Goal: Task Accomplishment & Management: Manage account settings

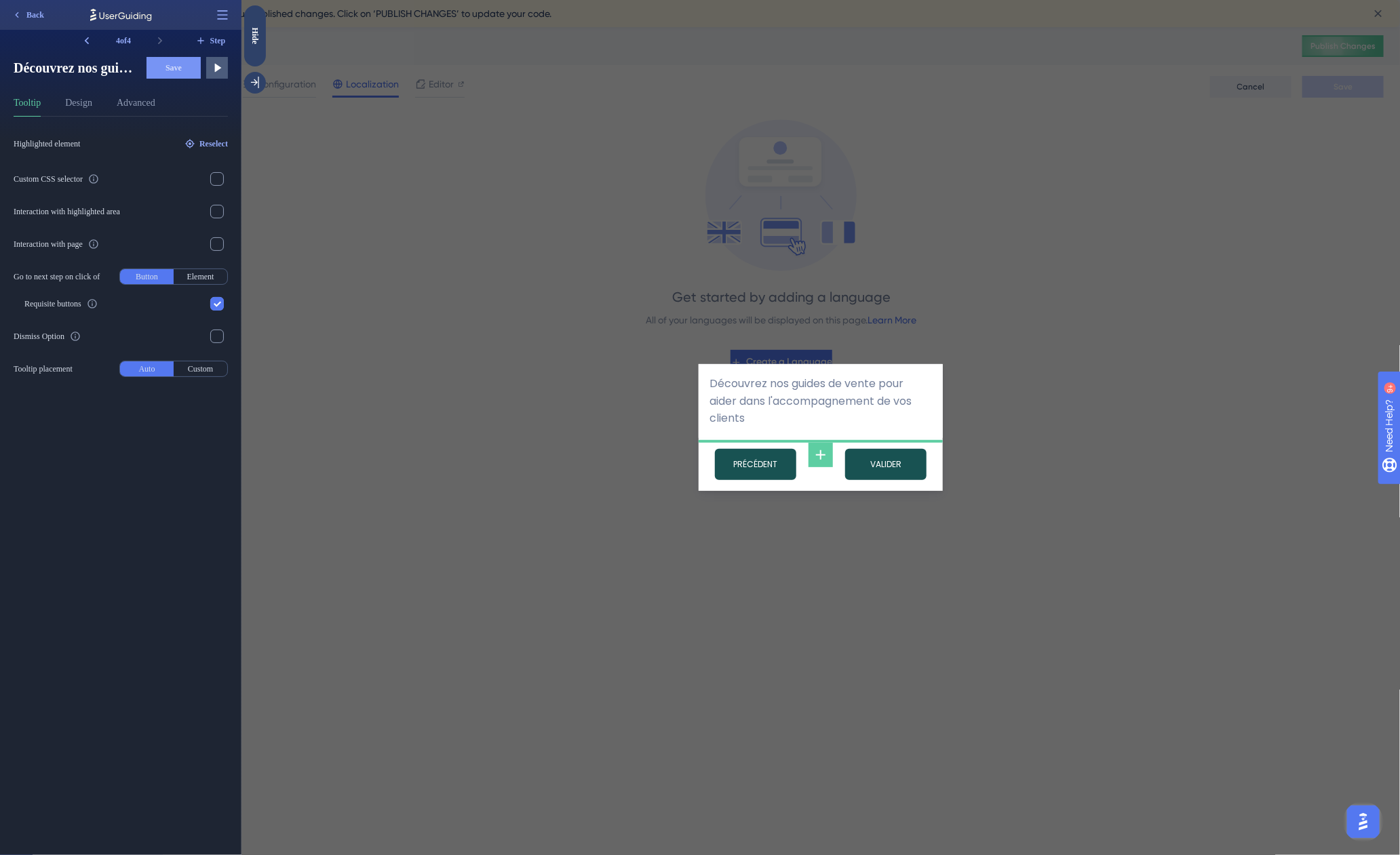
click at [439, 329] on div "Découvrez nos guides de vente pour aider dans l'accompagnement de vos clients P…" at bounding box center [821, 427] width 1159 height 855
click at [253, 35] on div "Hide" at bounding box center [254, 35] width 21 height 17
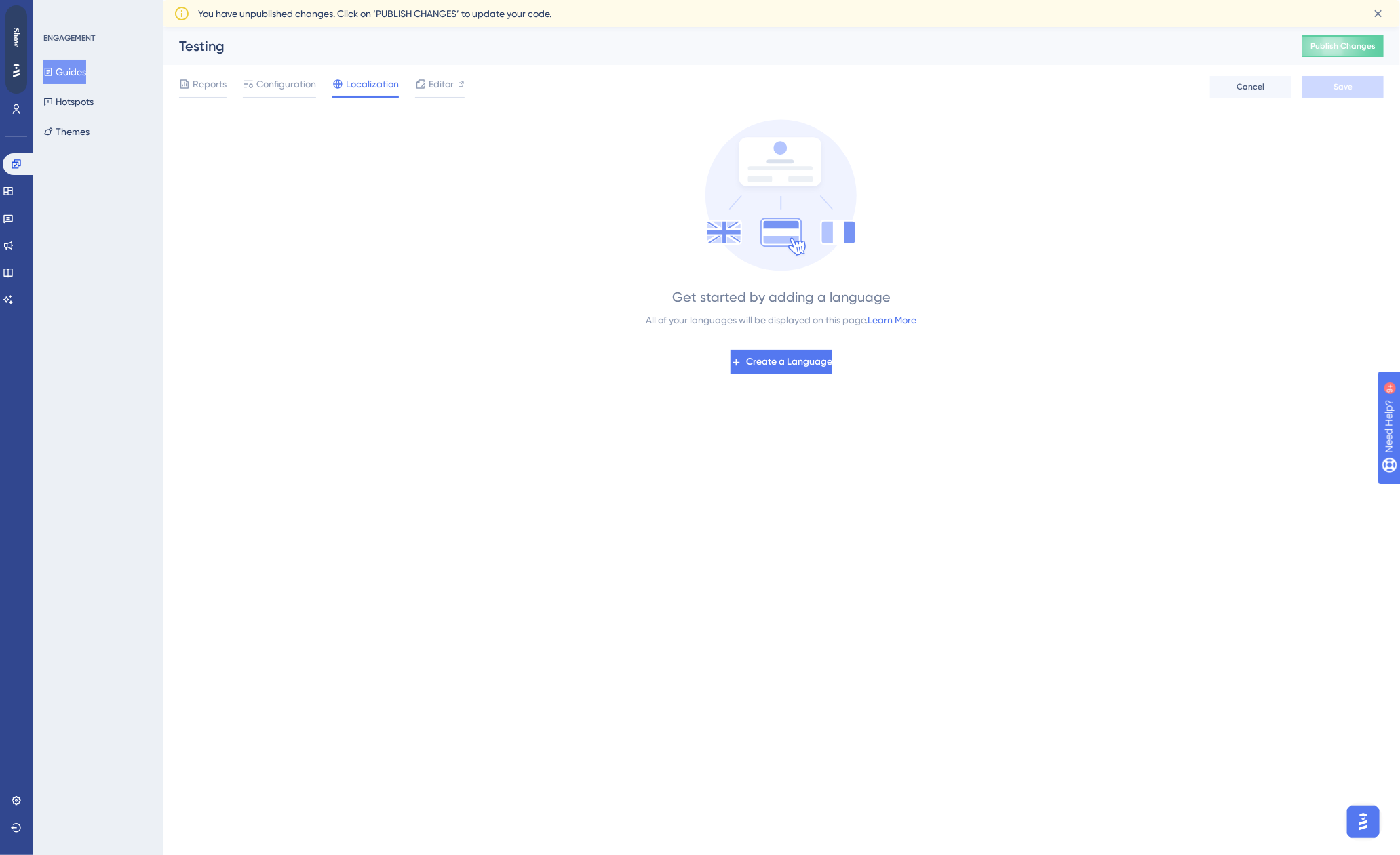
click at [363, 265] on div "Get started by adding a language All of your languages will be displayed on thi…" at bounding box center [782, 247] width 1205 height 255
drag, startPoint x: 431, startPoint y: 238, endPoint x: 339, endPoint y: 205, distance: 97.7
click at [431, 238] on div "Get started by adding a language All of your languages will be displayed on thi…" at bounding box center [782, 247] width 1205 height 255
click at [12, 41] on div "Show" at bounding box center [16, 36] width 21 height 19
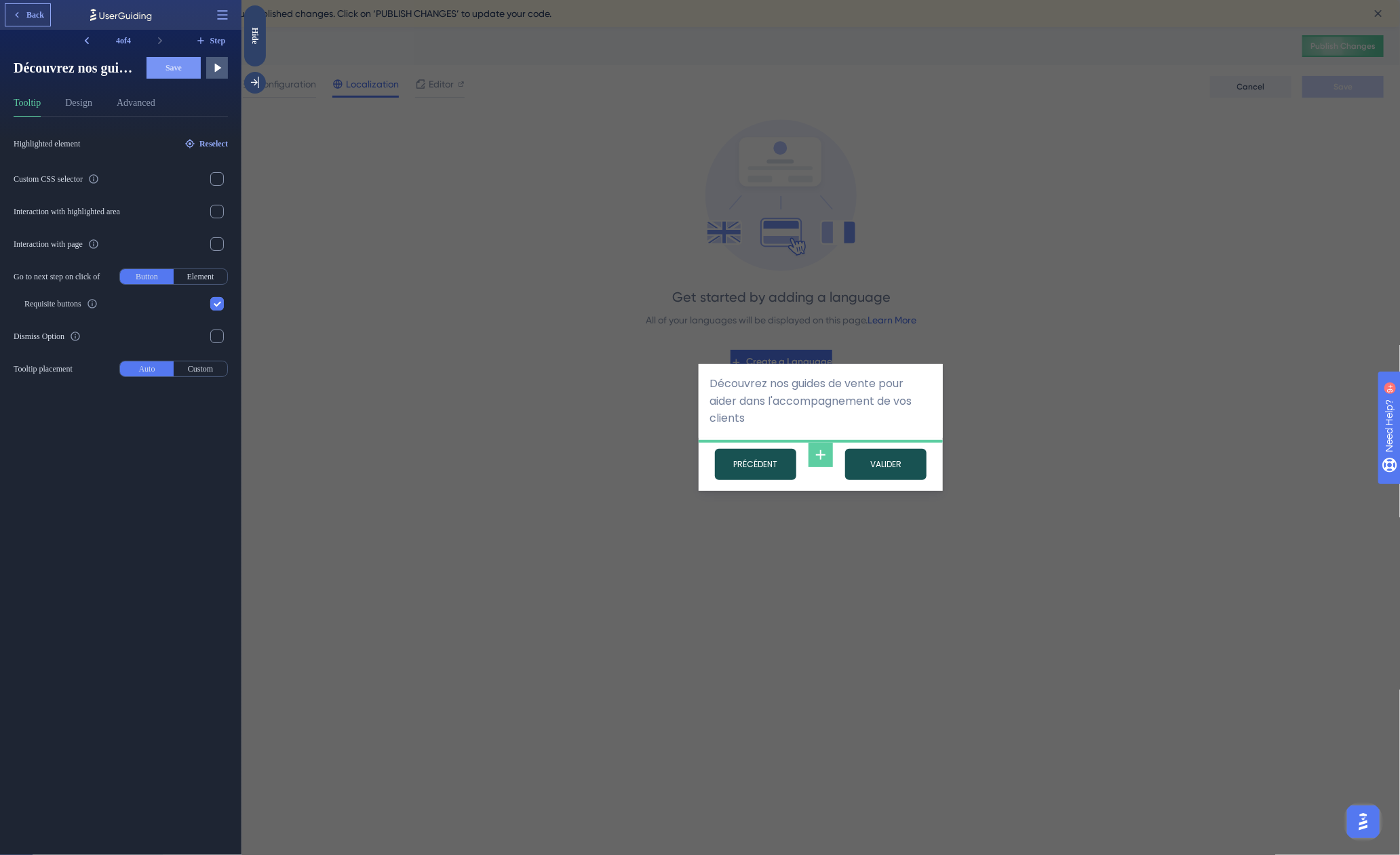
click at [36, 12] on span "Back" at bounding box center [35, 15] width 18 height 11
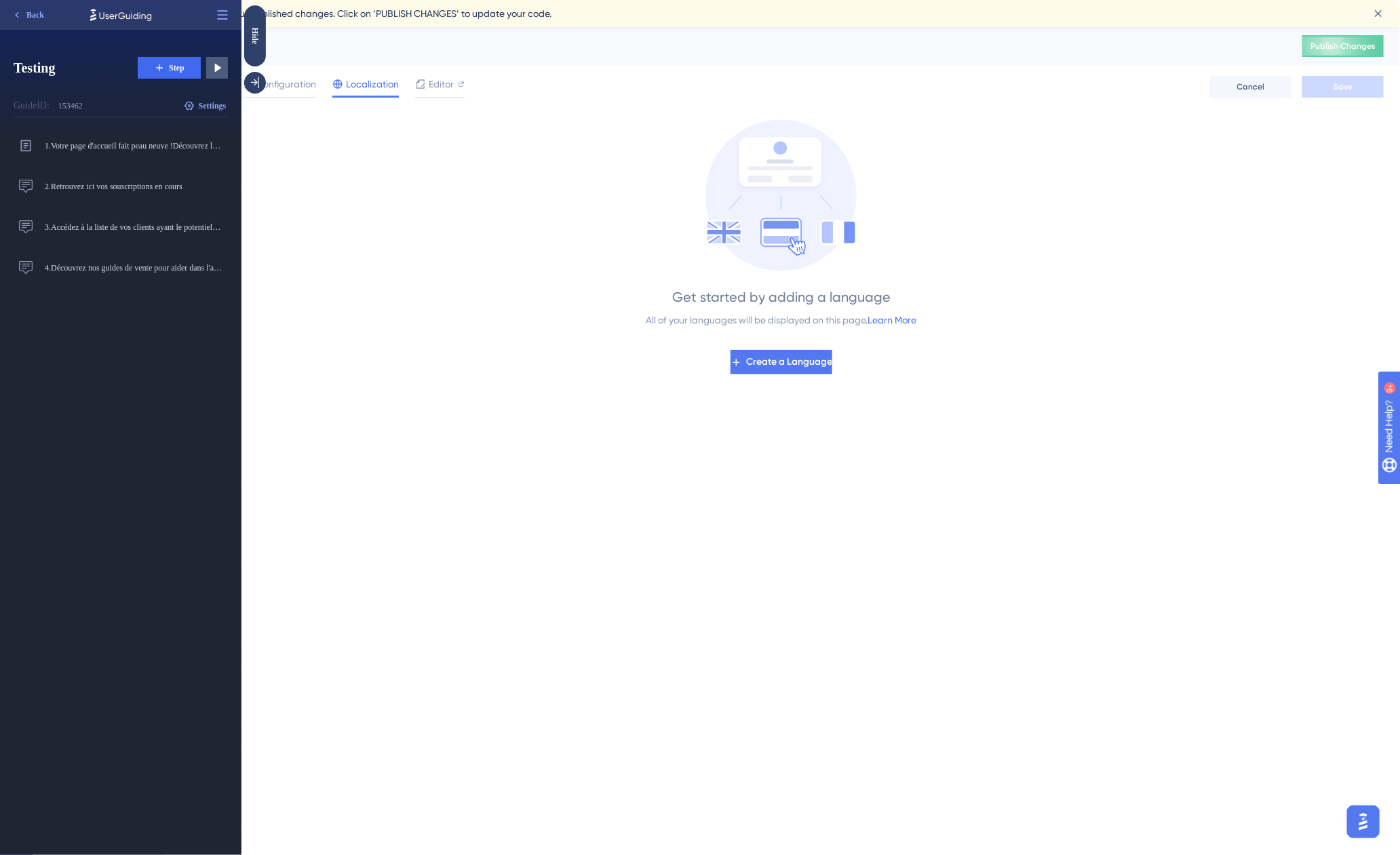
click at [143, 341] on div "1. Votre page d'accueil fait peau neuve !Découvrez les nouvelles fonctionnalité…" at bounding box center [126, 492] width 225 height 727
click at [141, 369] on div "1. Votre page d'accueil fait peau neuve !Découvrez les nouvelles fonctionnalité…" at bounding box center [126, 492] width 225 height 727
click at [416, 82] on icon at bounding box center [421, 84] width 11 height 11
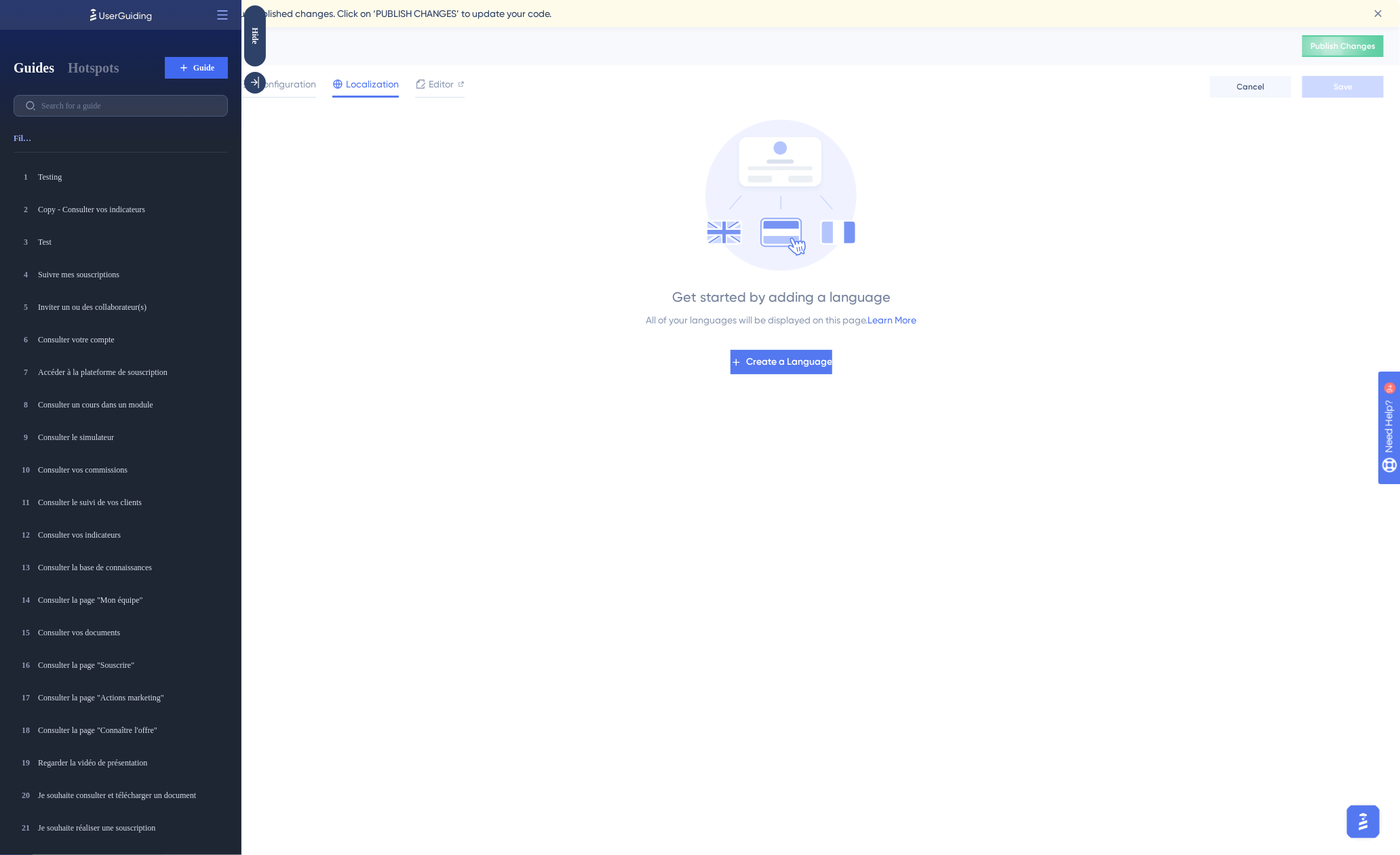
click at [463, 202] on div "Get started by adding a language All of your languages will be displayed on thi…" at bounding box center [782, 247] width 1205 height 255
click at [262, 38] on div "Hide" at bounding box center [254, 35] width 21 height 17
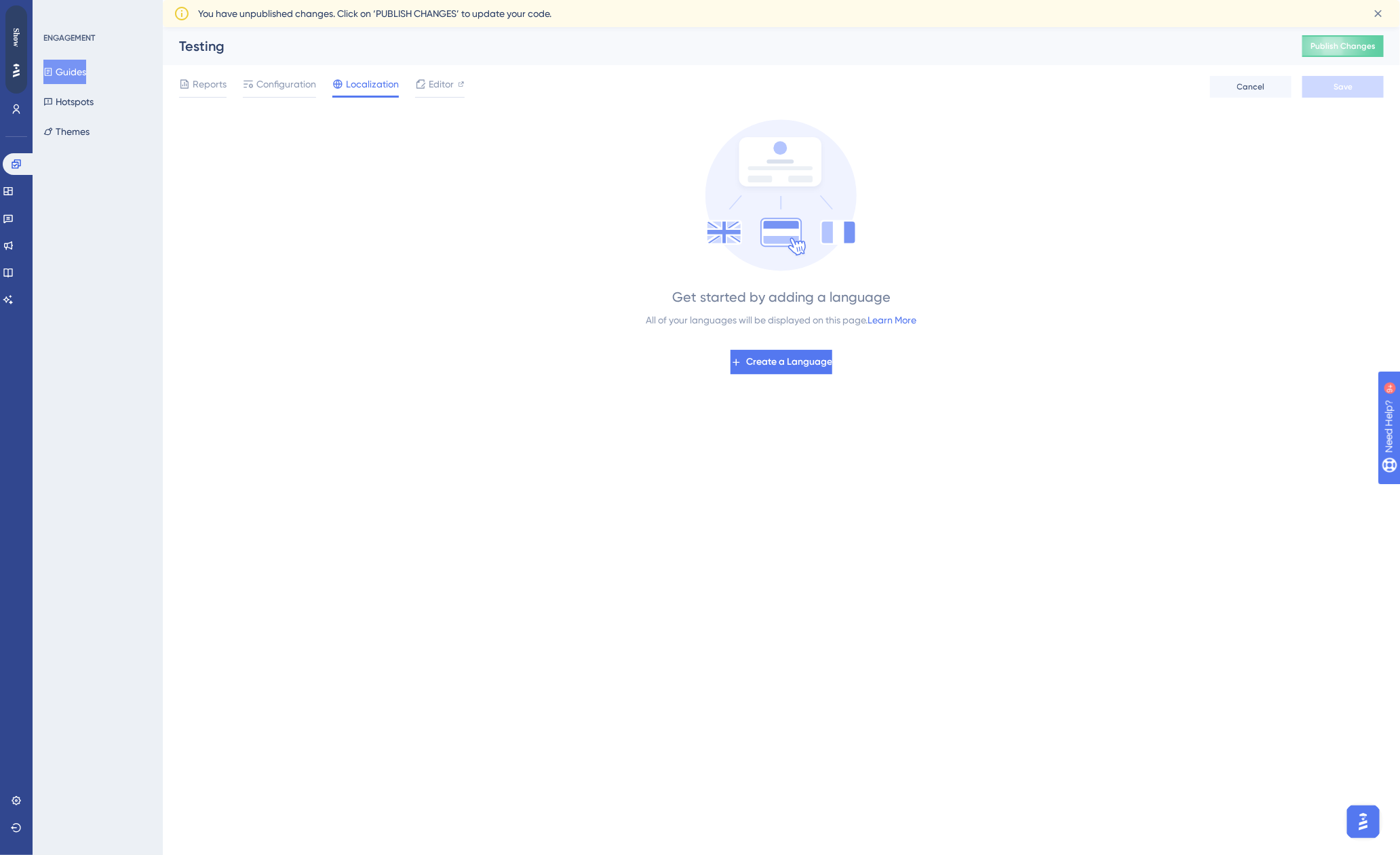
click at [107, 77] on div "Guides Hotspots Themes" at bounding box center [98, 101] width 110 height 84
click at [201, 82] on span "Reports" at bounding box center [209, 84] width 34 height 16
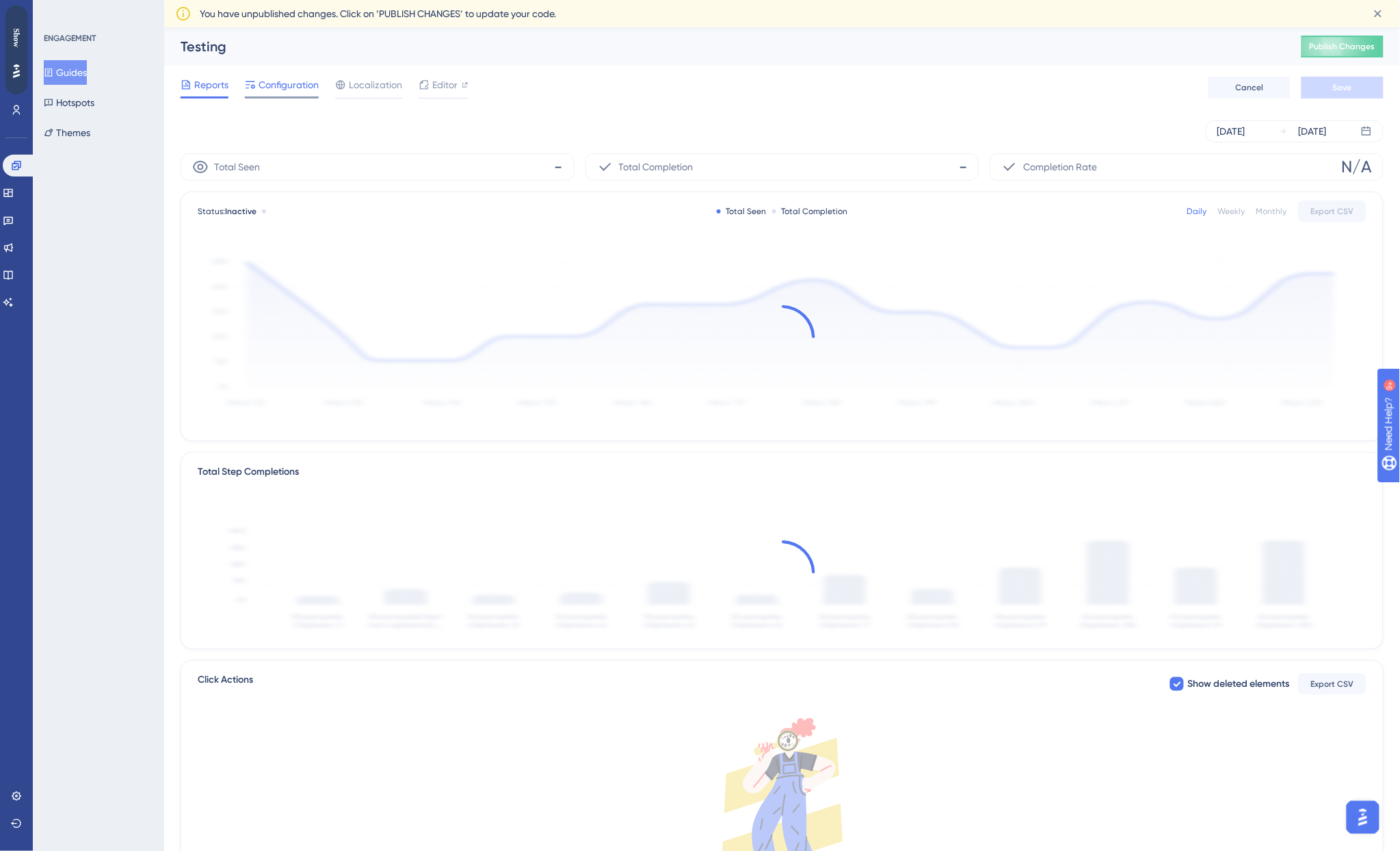
click at [284, 92] on span "Configuration" at bounding box center [288, 85] width 60 height 16
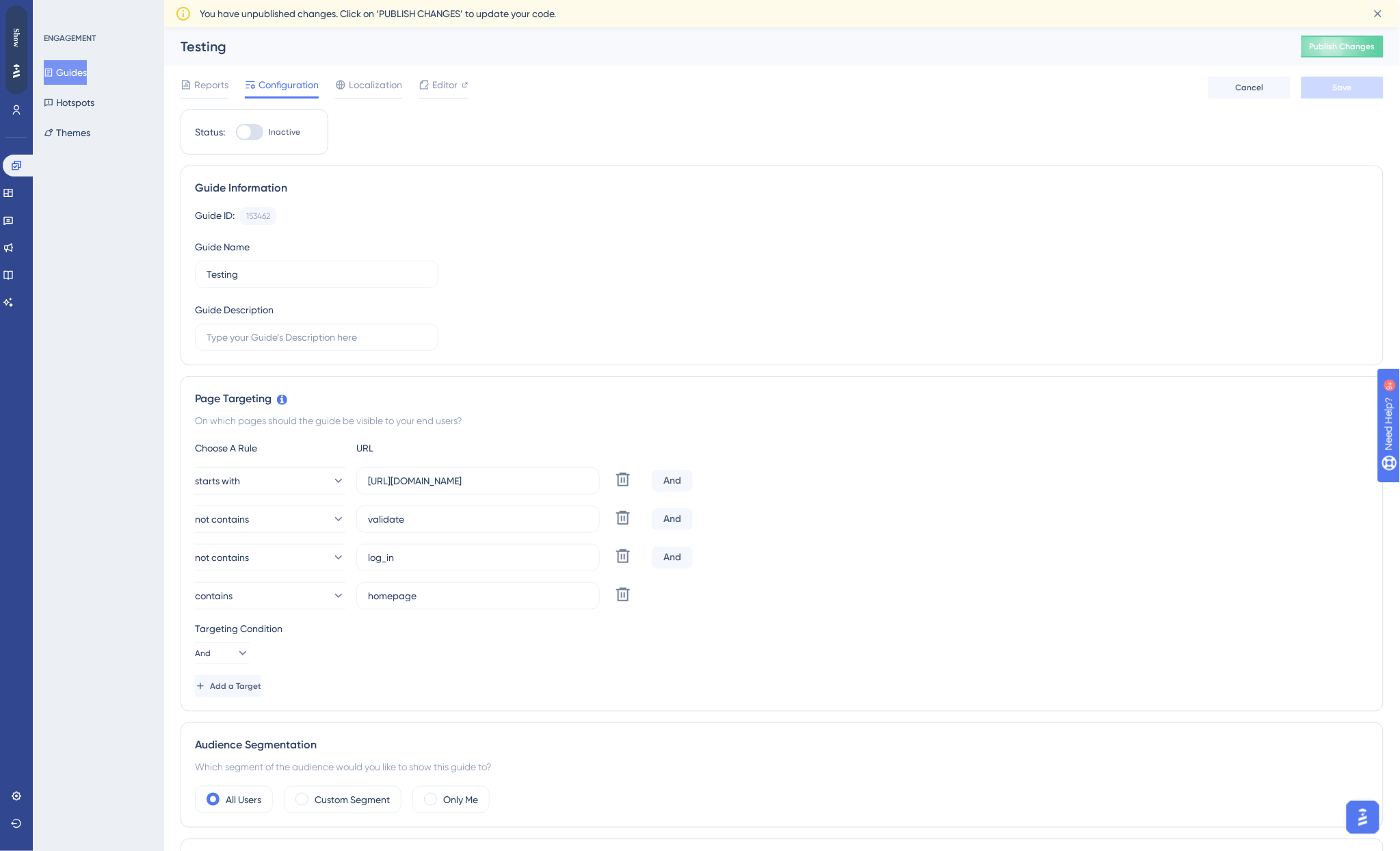
click at [951, 531] on div "not contains validate Delete And" at bounding box center [782, 519] width 1174 height 28
click at [826, 103] on div "Reports Configuration Localization Editor Cancel Save" at bounding box center [782, 87] width 1203 height 44
